Goal: Navigation & Orientation: Find specific page/section

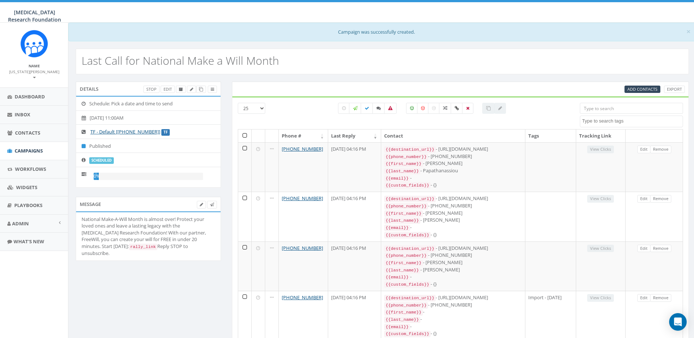
select select
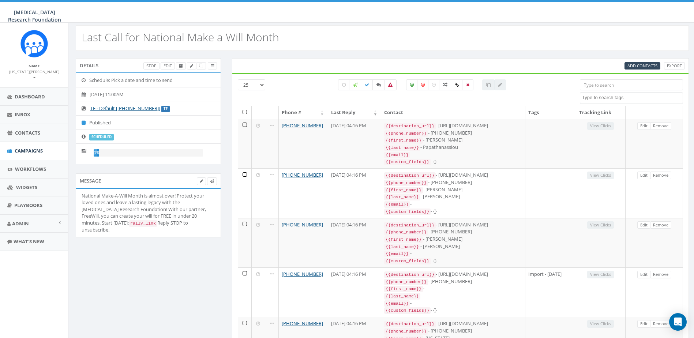
scroll to position [23, 0]
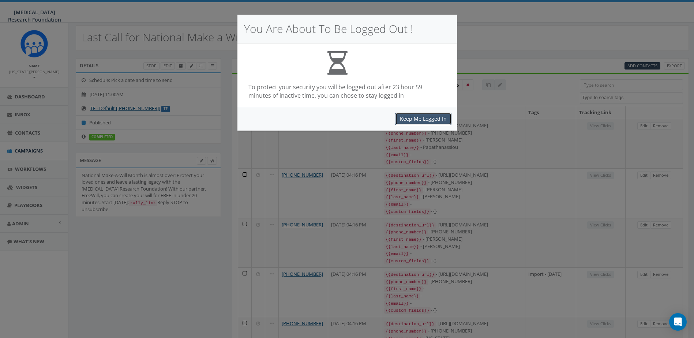
click at [433, 118] on button "Keep Me Logged In" at bounding box center [423, 119] width 56 height 12
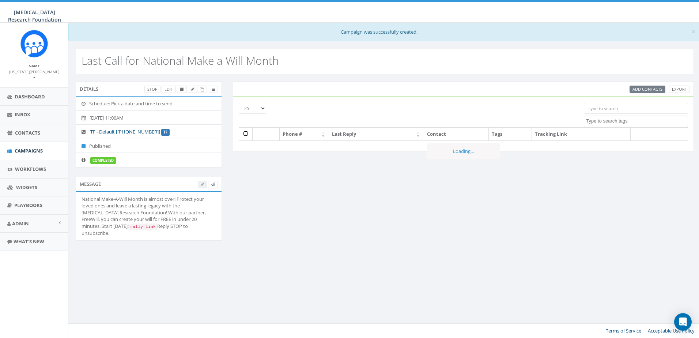
select select
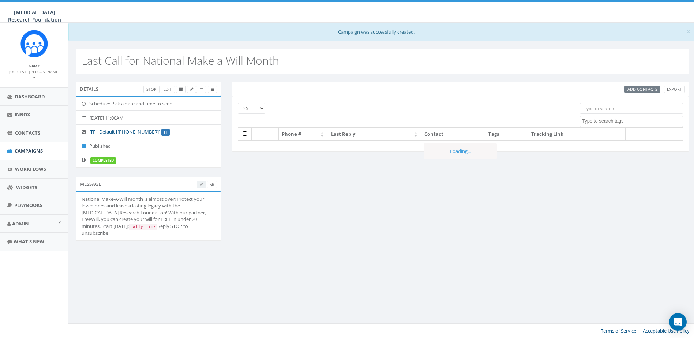
select select
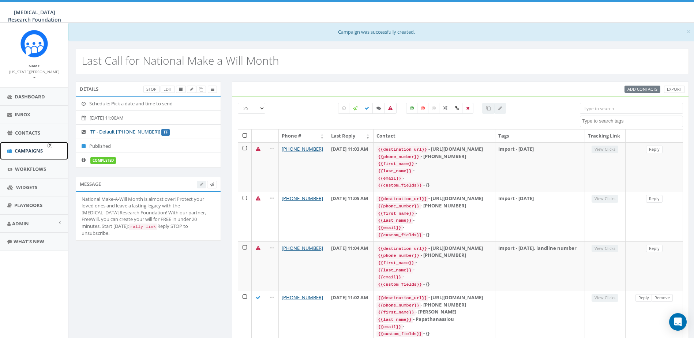
drag, startPoint x: 32, startPoint y: 145, endPoint x: 46, endPoint y: 144, distance: 13.5
click at [32, 147] on span "Campaigns" at bounding box center [29, 150] width 28 height 7
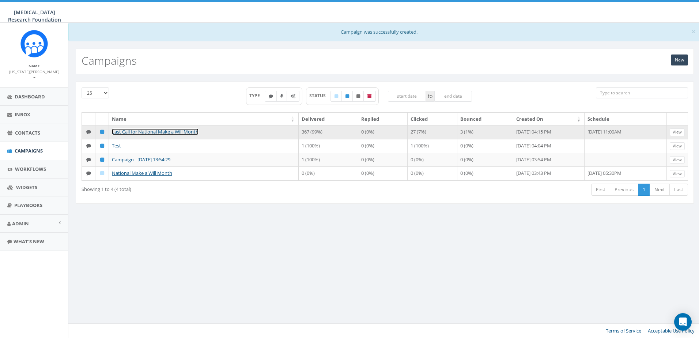
click at [147, 130] on link "Last Call for National Make a Will Month" at bounding box center [155, 131] width 87 height 7
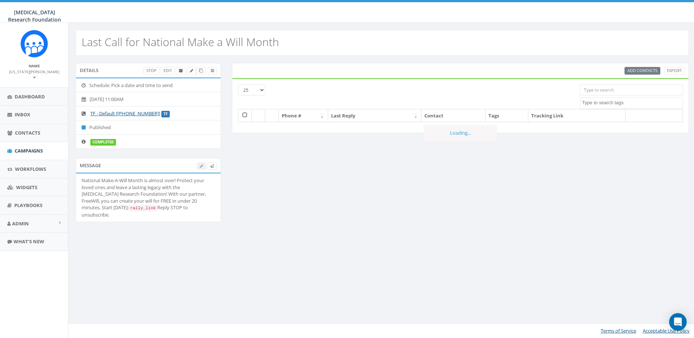
select select
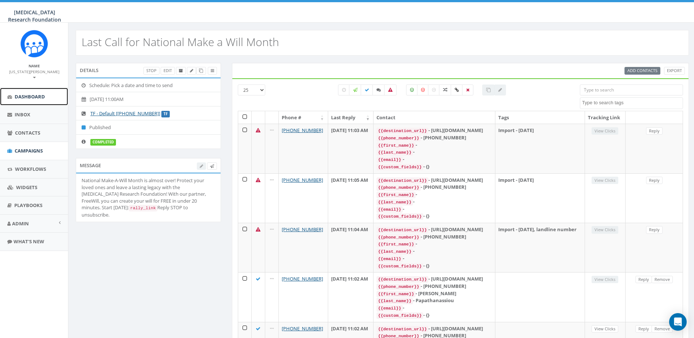
click at [24, 93] on span "Dashboard" at bounding box center [30, 96] width 30 height 7
